Goal: Transaction & Acquisition: Purchase product/service

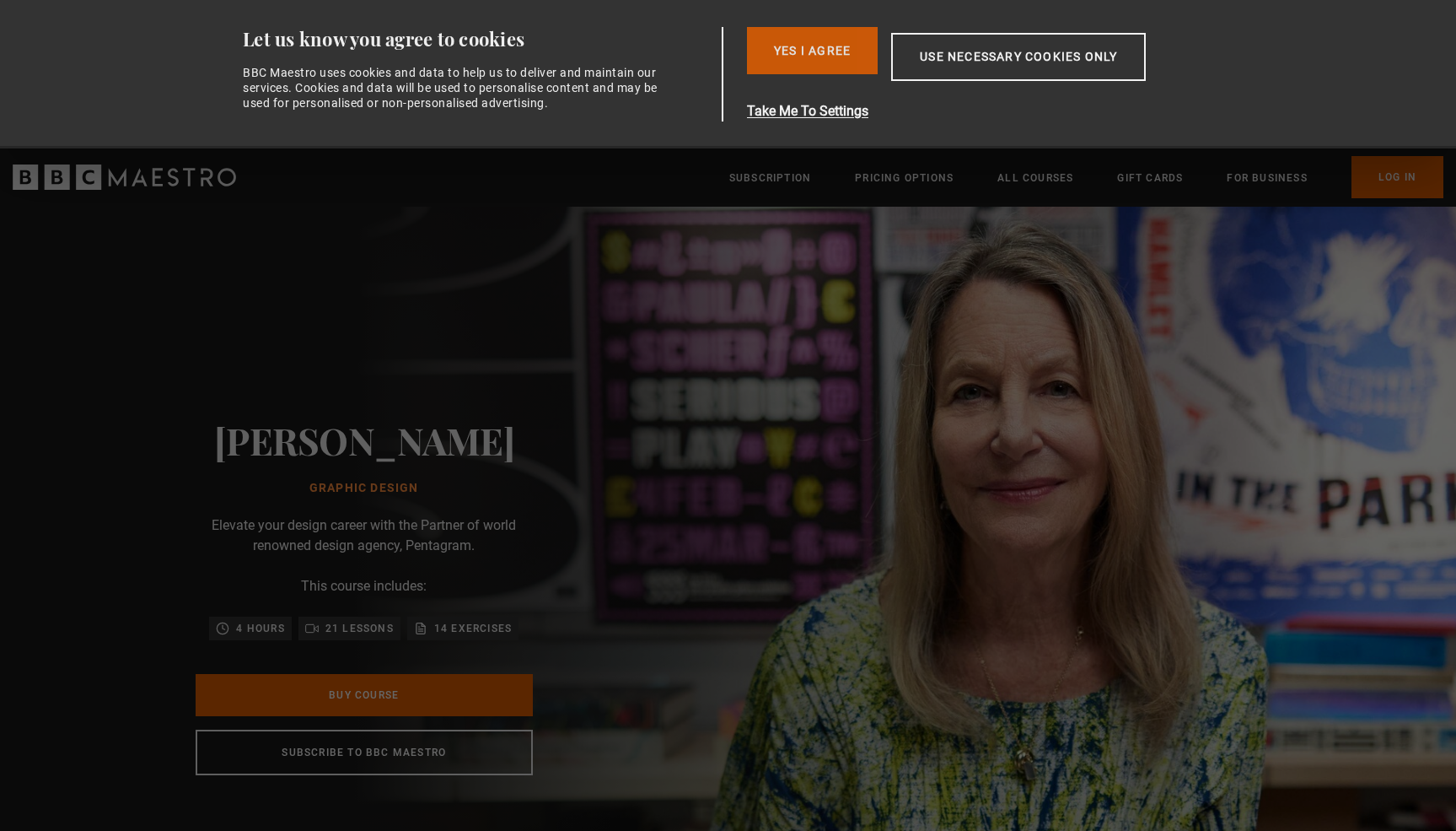
click at [833, 53] on button "Yes I Agree" at bounding box center [812, 51] width 131 height 47
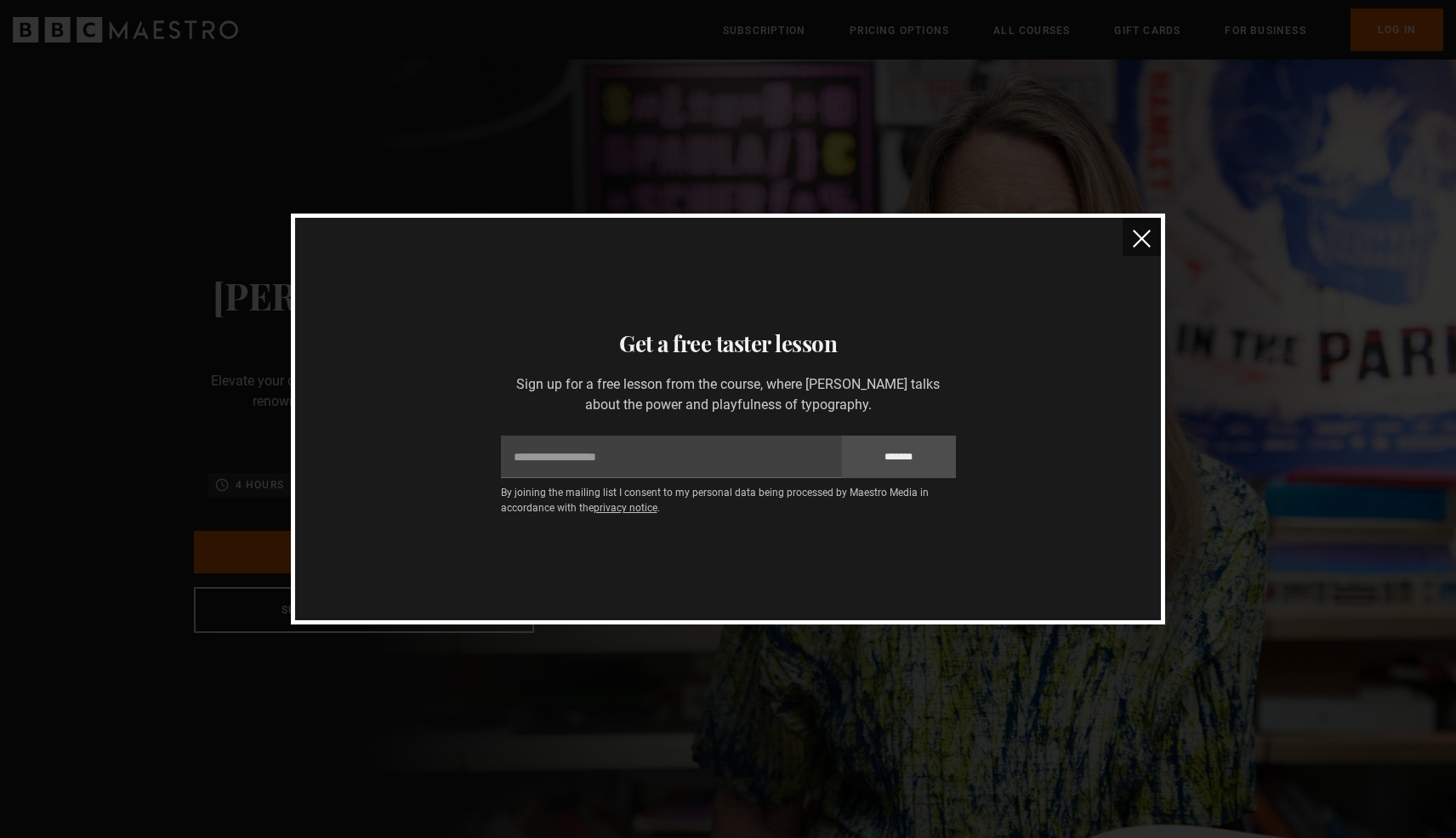
click at [1154, 236] on button "close" at bounding box center [1142, 237] width 39 height 39
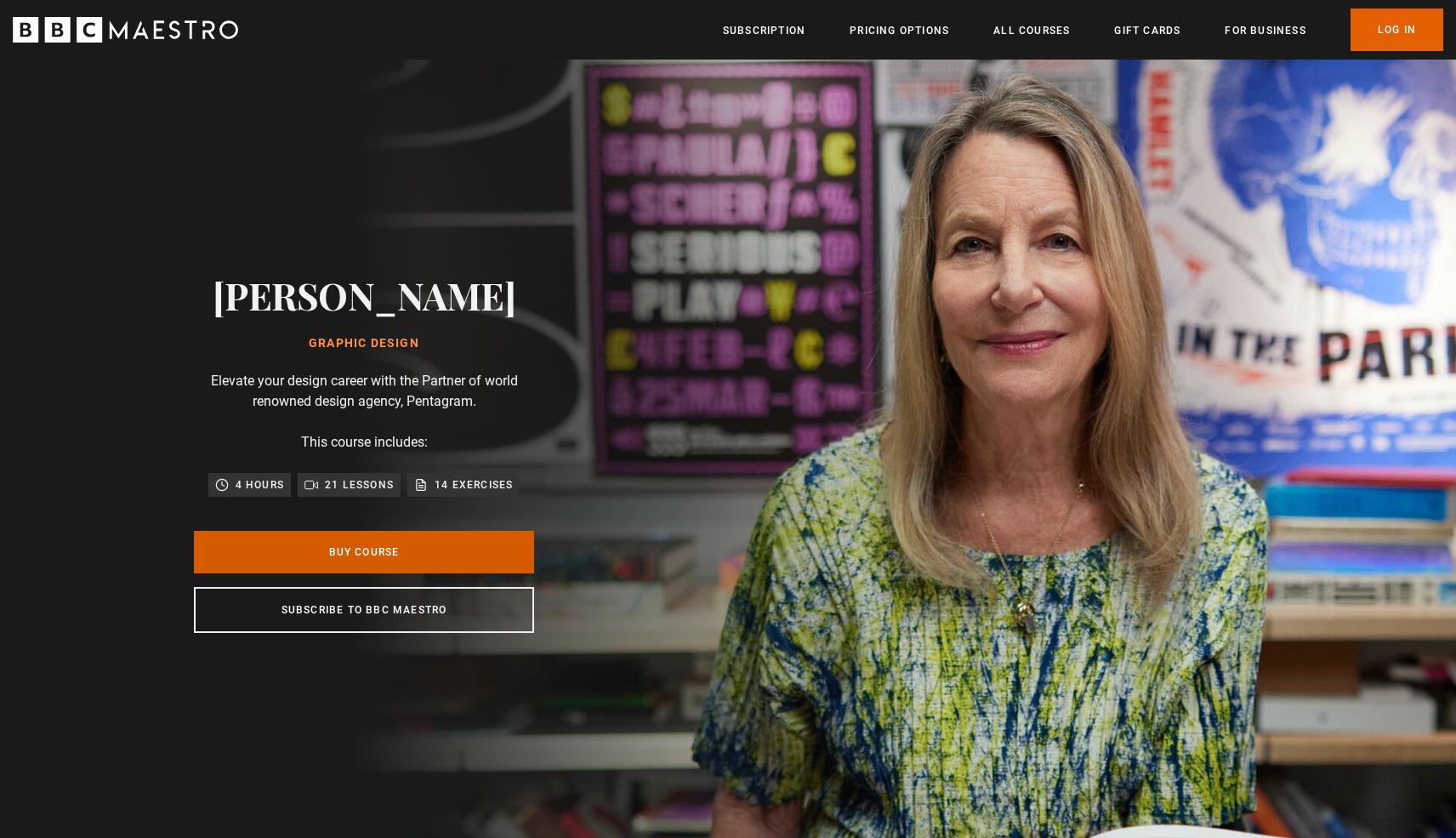
click at [344, 550] on link "Buy Course" at bounding box center [364, 552] width 340 height 42
